Goal: Transaction & Acquisition: Purchase product/service

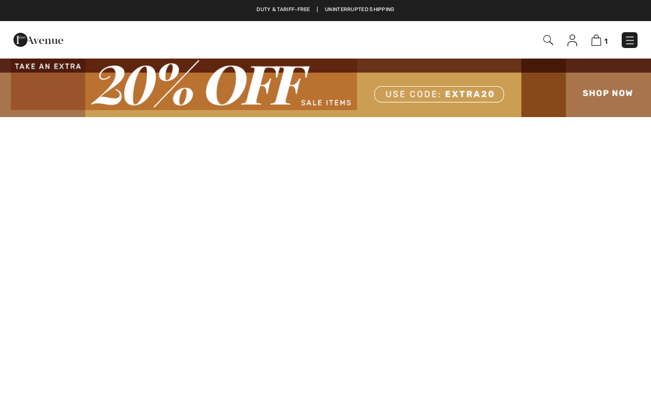
checkbox input "true"
click at [593, 43] on img at bounding box center [597, 40] width 10 height 11
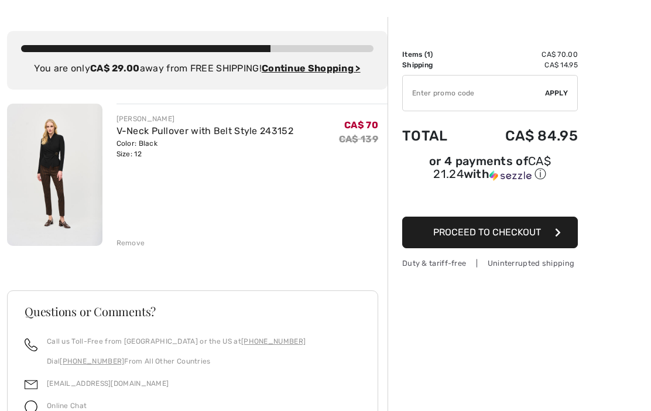
scroll to position [42, 0]
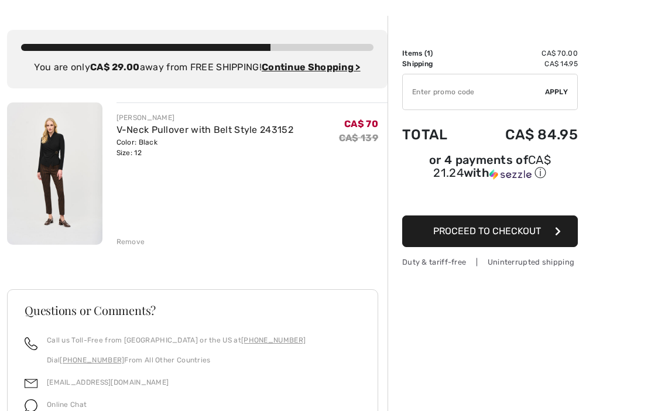
click at [50, 188] on img at bounding box center [54, 174] width 95 height 142
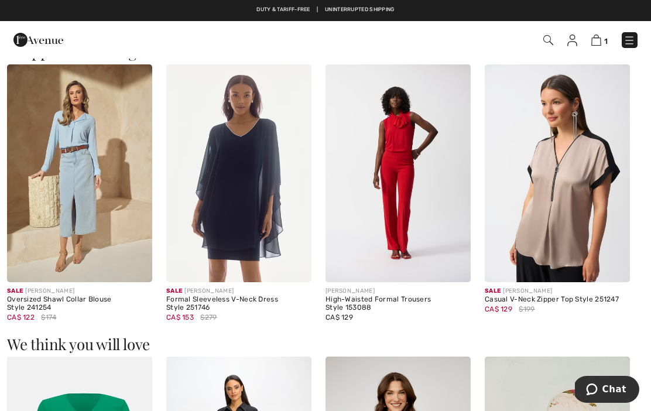
scroll to position [730, 0]
